Goal: Task Accomplishment & Management: Complete application form

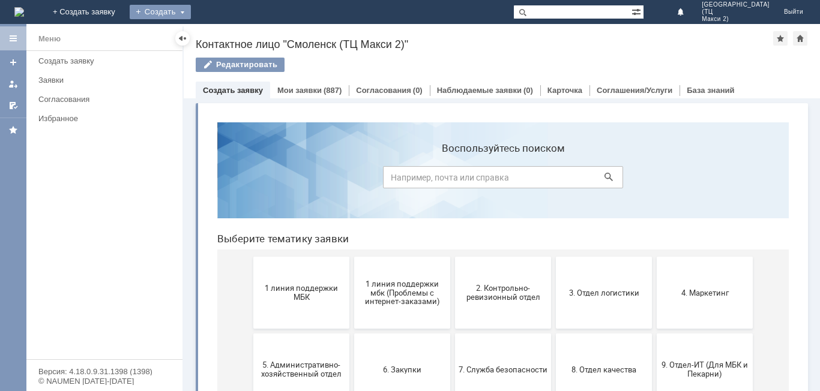
click at [191, 5] on div "Создать" at bounding box center [160, 12] width 61 height 14
click at [223, 38] on link "Заявка" at bounding box center [177, 36] width 91 height 14
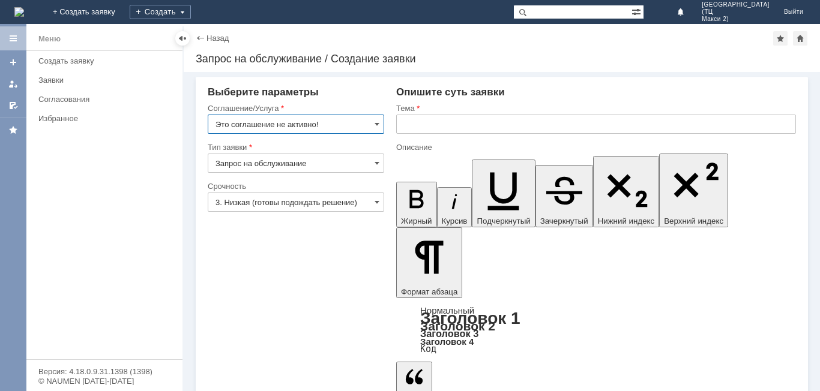
click at [360, 118] on input "Это соглашение не активно!" at bounding box center [296, 124] width 177 height 19
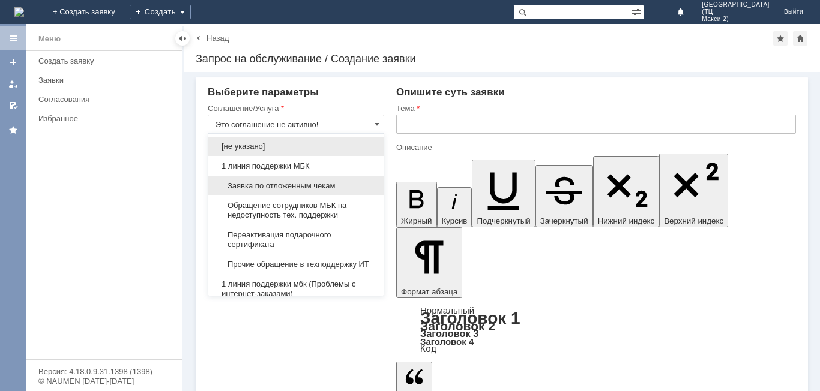
click at [329, 181] on span "Заявка по отложенным чекам" at bounding box center [296, 186] width 161 height 10
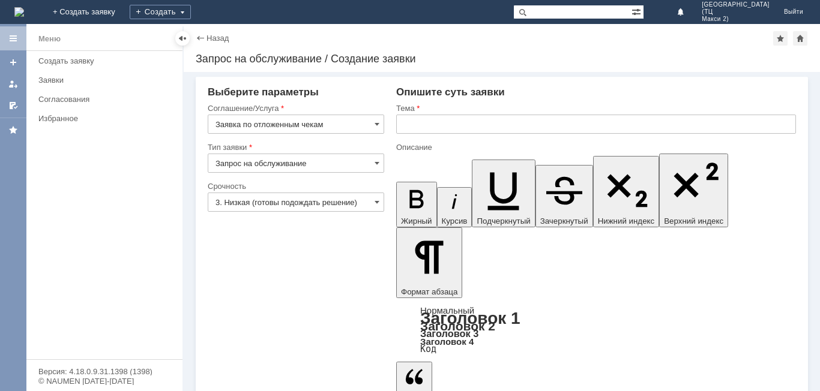
type input "Заявка по отложенным чекам"
click at [490, 122] on input "text" at bounding box center [596, 124] width 400 height 19
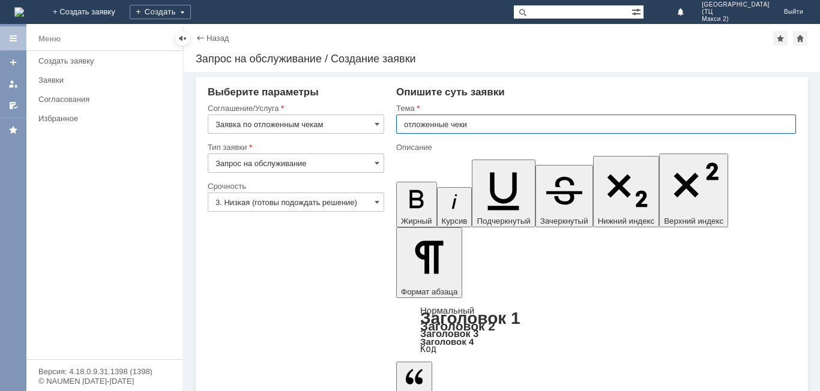
type input "отложенные чеки"
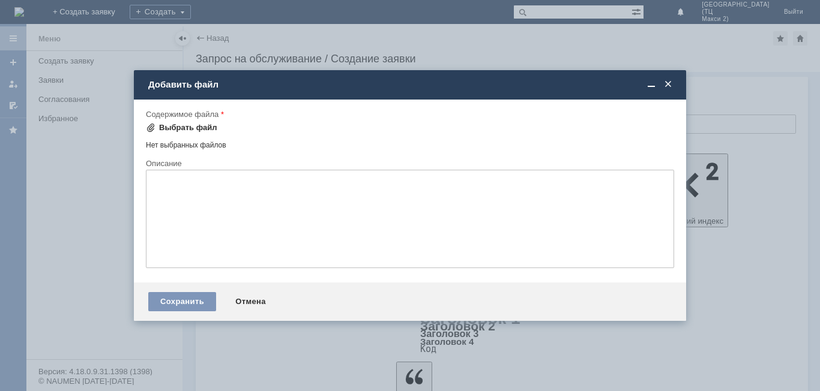
click at [202, 128] on div "Выбрать файл" at bounding box center [188, 128] width 58 height 10
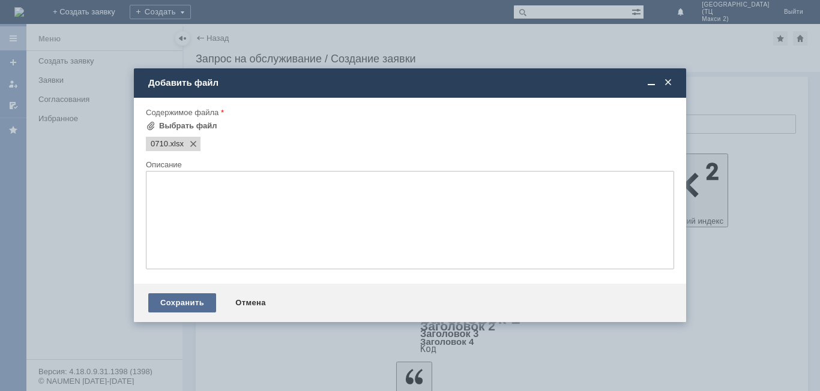
click at [201, 308] on div "Сохранить" at bounding box center [182, 303] width 68 height 19
